Goal: Information Seeking & Learning: Learn about a topic

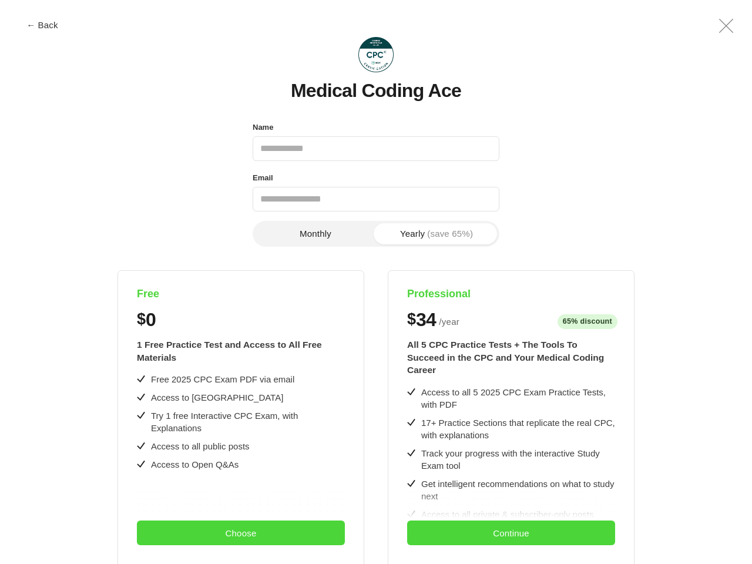
click at [376, 282] on div "Free $ 0 1 Free Practice Test and Access to All Free Materials Free 2025 CPC Ex…" at bounding box center [376, 514] width 684 height 489
click at [42, 25] on button "← Back" at bounding box center [42, 25] width 47 height 9
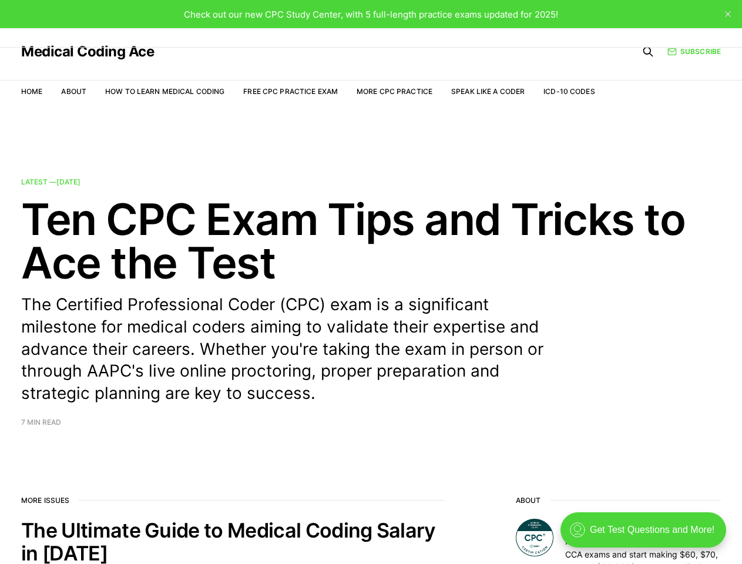
click at [726, 26] on div "Check out our new CPC Study Center, with 5 full-length practice exams updated f…" at bounding box center [371, 14] width 742 height 28
click at [315, 234] on h2 "Ten CPC Exam Tips and Tricks to Ace the Test" at bounding box center [370, 240] width 699 height 87
click at [436, 234] on h2 "Ten CPC Exam Tips and Tricks to Ace the Test" at bounding box center [370, 240] width 699 height 87
click at [241, 417] on link "Latest — [DATE] Ten CPC Exam Tips and Tricks to Ace the Test The Certified Prof…" at bounding box center [370, 302] width 699 height 247
click at [241, 533] on h2 "The Ultimate Guide to Medical Coding Salary in [DATE]" at bounding box center [232, 541] width 423 height 46
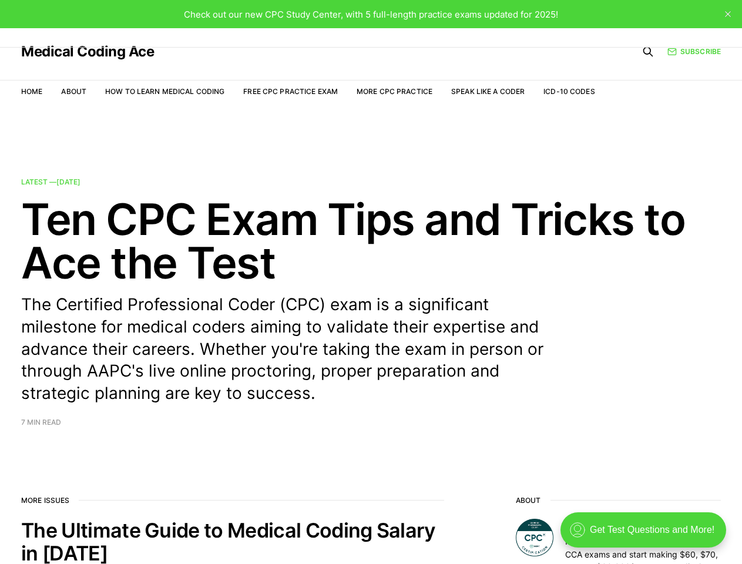
click at [511, 417] on link "Latest — [DATE] Ten CPC Exam Tips and Tricks to Ace the Test The Certified Prof…" at bounding box center [370, 302] width 699 height 247
